Goal: Check status

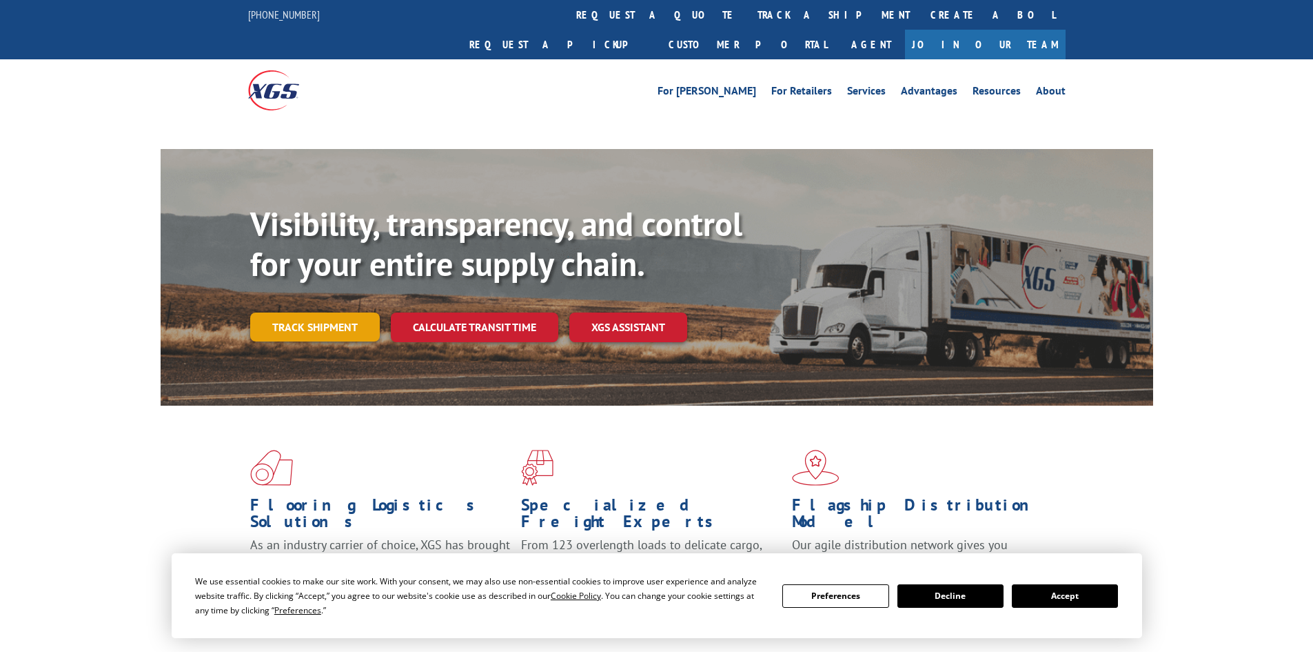
click at [288, 312] on link "Track shipment" at bounding box center [315, 326] width 130 height 29
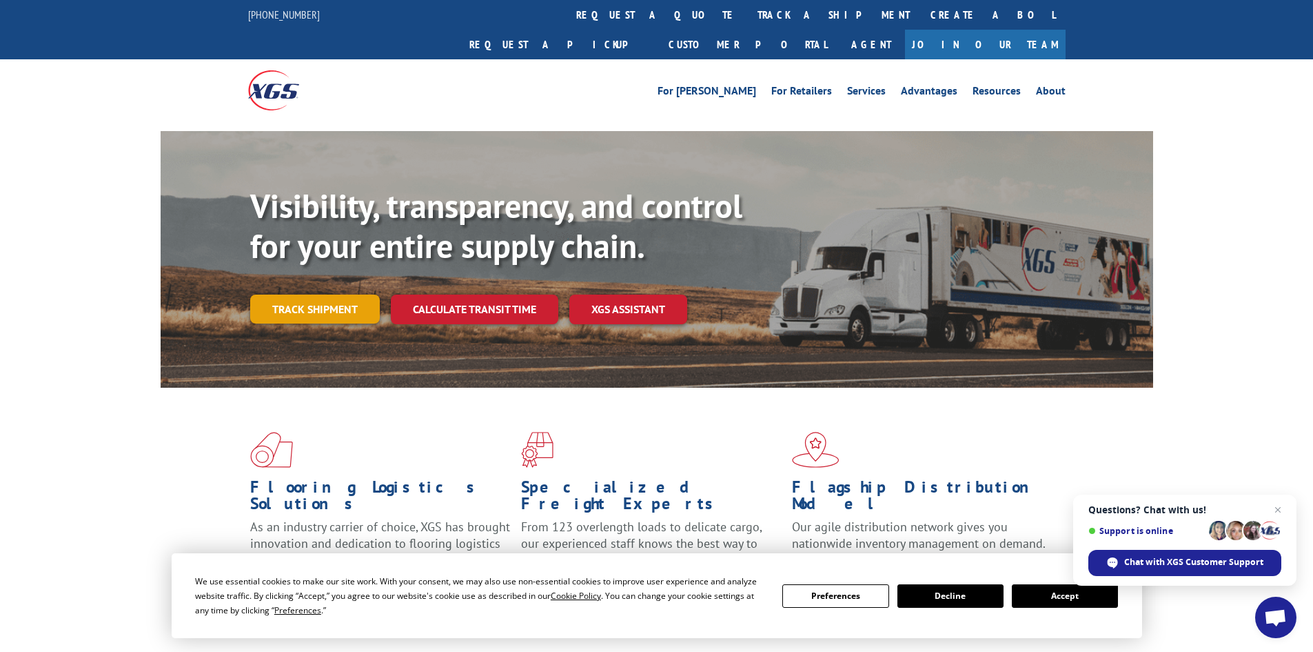
click at [299, 294] on link "Track shipment" at bounding box center [315, 308] width 130 height 29
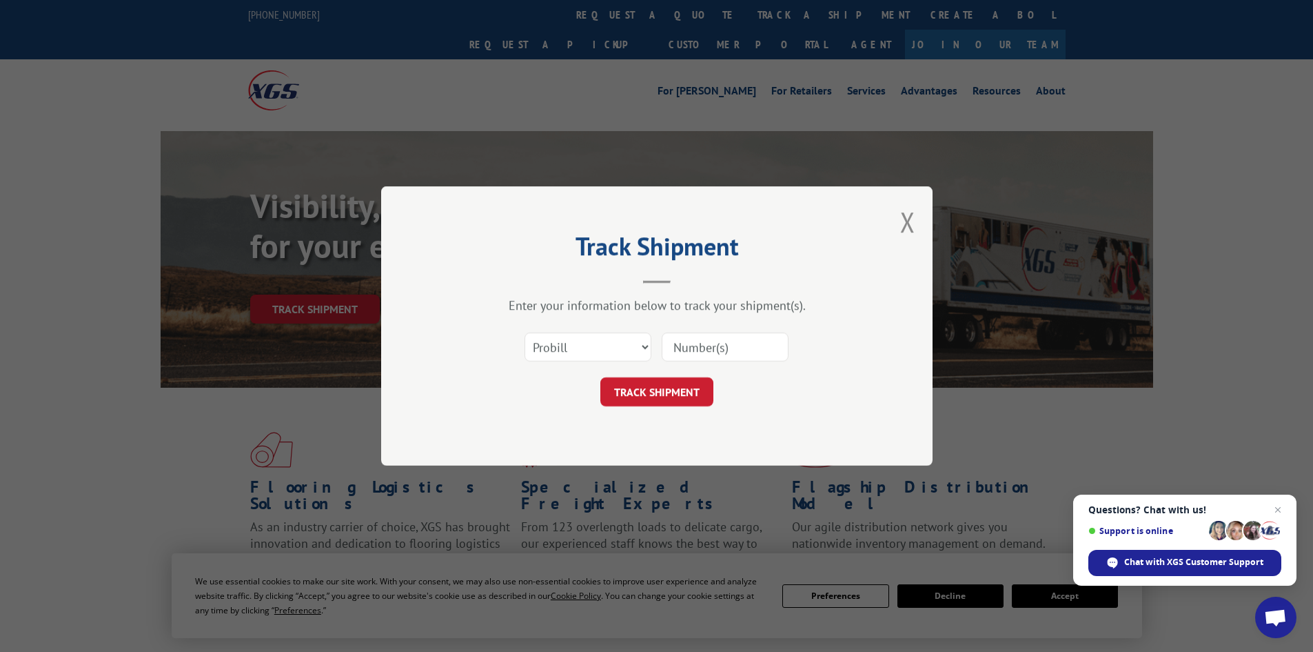
paste input "0248773807"
type input "0248773807"
click at [686, 396] on button "TRACK SHIPMENT" at bounding box center [657, 391] width 113 height 29
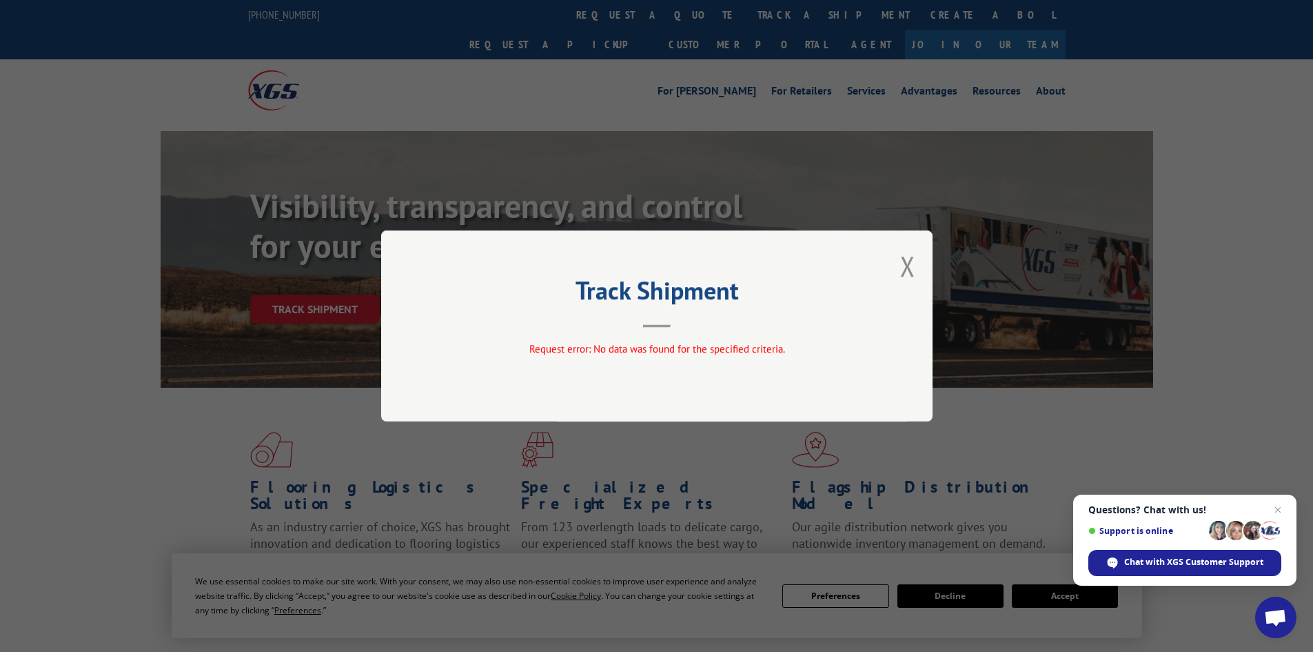
click at [891, 265] on div "Track Shipment Request error: No data was found for the specified criteria." at bounding box center [657, 325] width 552 height 191
click at [900, 265] on div "Track Shipment Request error: No data was found for the specified criteria." at bounding box center [657, 325] width 552 height 191
click at [909, 267] on button "Close modal" at bounding box center [907, 266] width 15 height 37
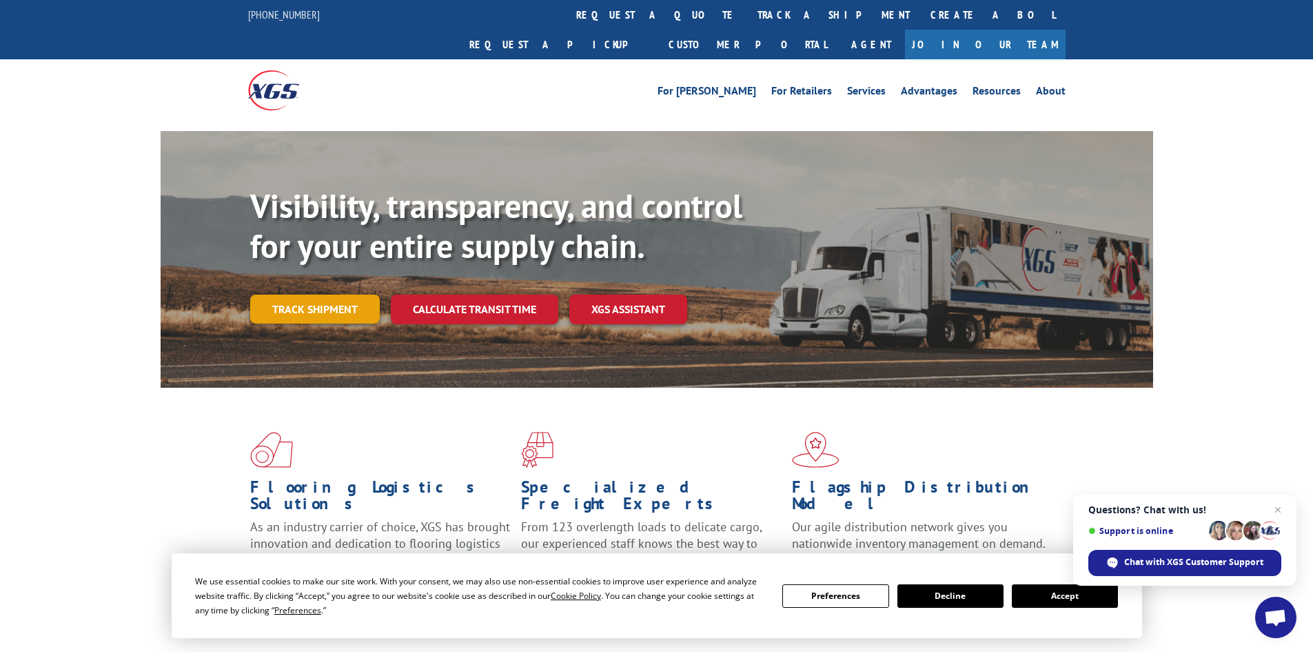
click at [319, 294] on link "Track shipment" at bounding box center [315, 308] width 130 height 29
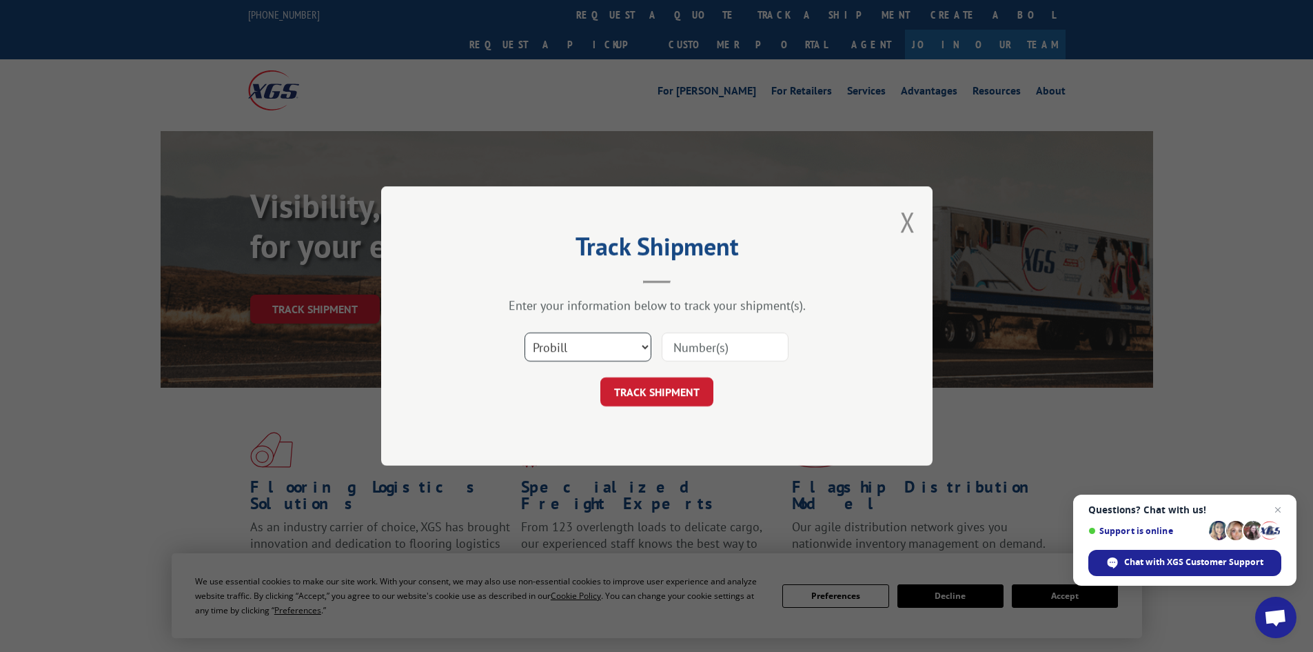
click at [556, 353] on select "Select category... Probill BOL PO" at bounding box center [588, 346] width 127 height 29
select select "po"
click at [525, 332] on select "Select category... Probill BOL PO" at bounding box center [588, 346] width 127 height 29
click at [715, 346] on input at bounding box center [725, 346] width 127 height 29
paste input "55505252"
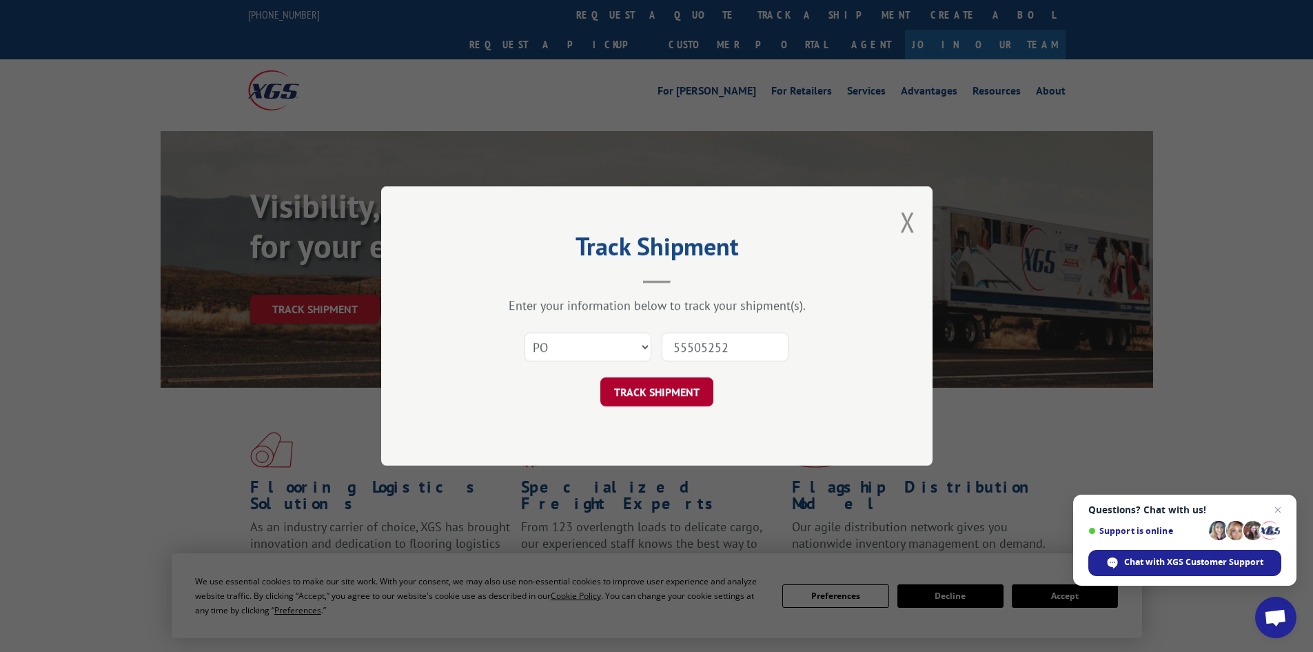
type input "55505252"
click at [629, 381] on button "TRACK SHIPMENT" at bounding box center [657, 391] width 113 height 29
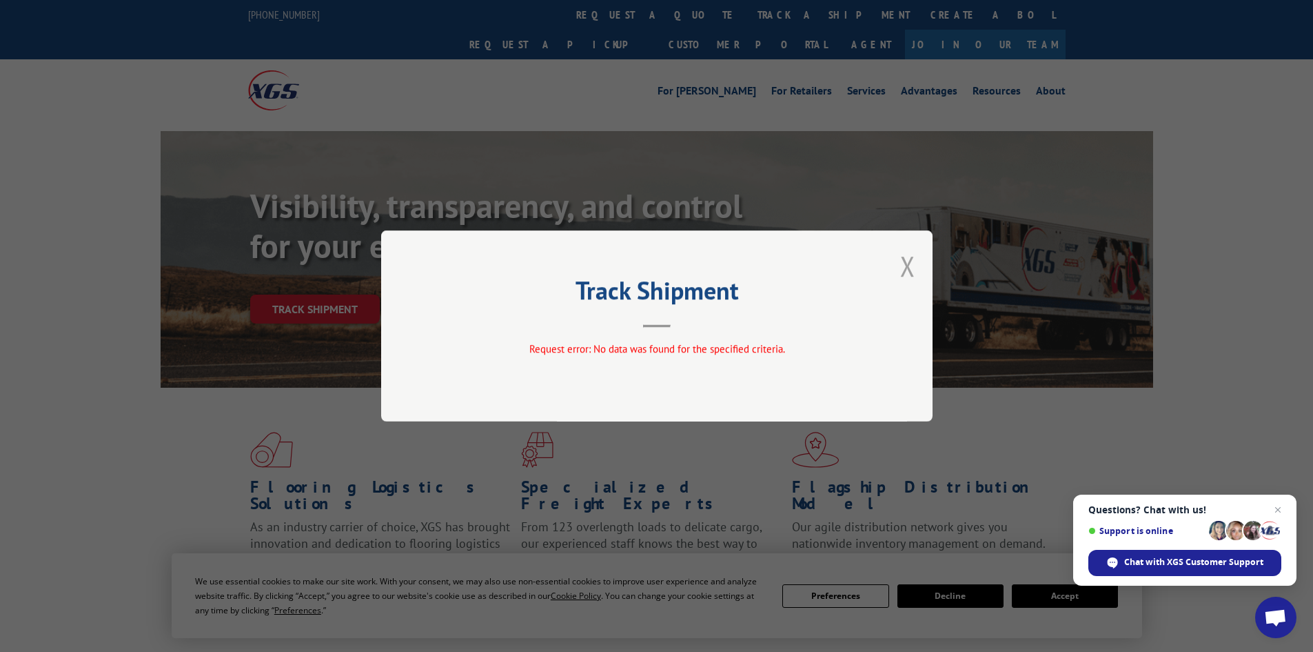
click at [905, 268] on button "Close modal" at bounding box center [907, 266] width 15 height 37
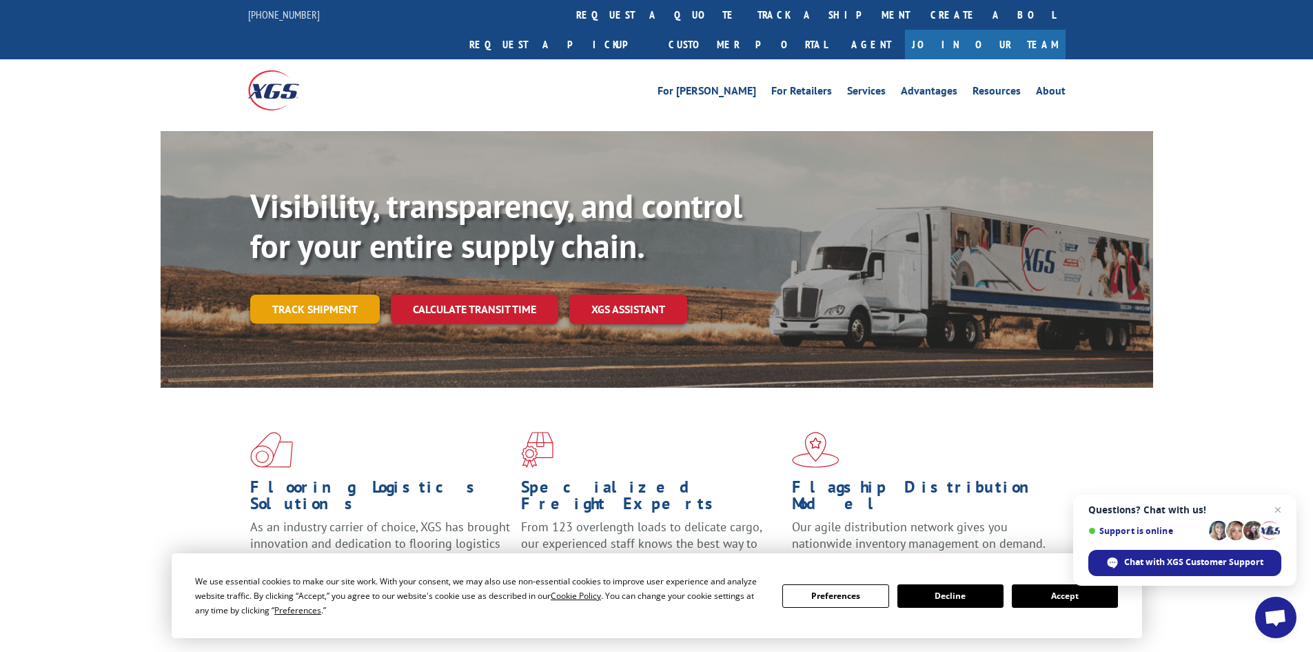
click at [336, 294] on link "Track shipment" at bounding box center [315, 308] width 130 height 29
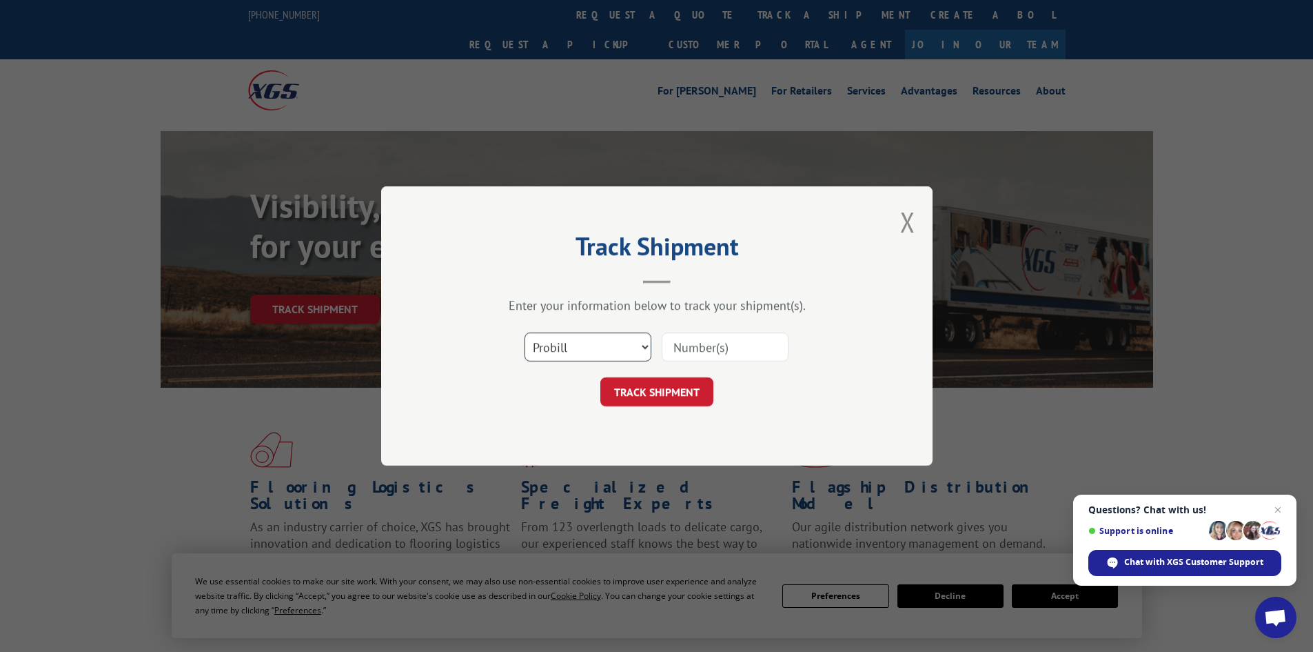
click at [584, 350] on select "Select category... Probill BOL PO" at bounding box center [588, 346] width 127 height 29
select select "bol"
click at [525, 332] on select "Select category... Probill BOL PO" at bounding box center [588, 346] width 127 height 29
click at [675, 346] on input at bounding box center [725, 346] width 127 height 29
paste input "00889690116921079"
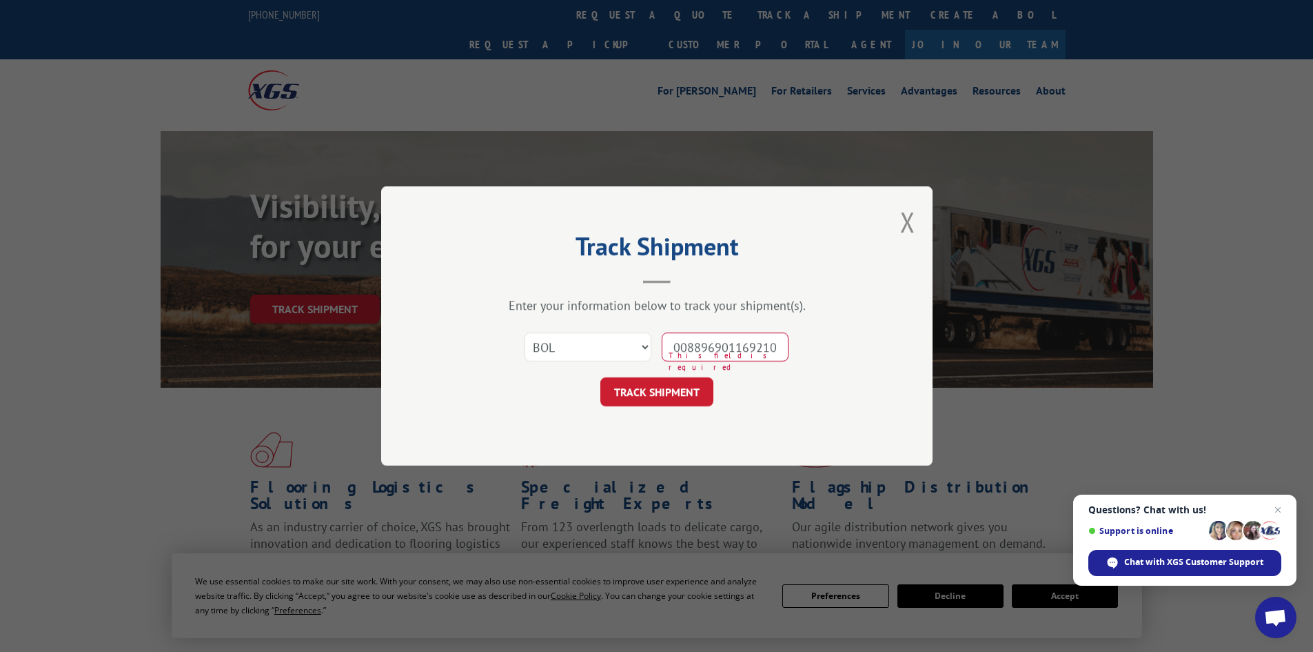
scroll to position [0, 11]
type input "00889690116921079"
click at [670, 397] on button "TRACK SHIPMENT" at bounding box center [657, 391] width 113 height 29
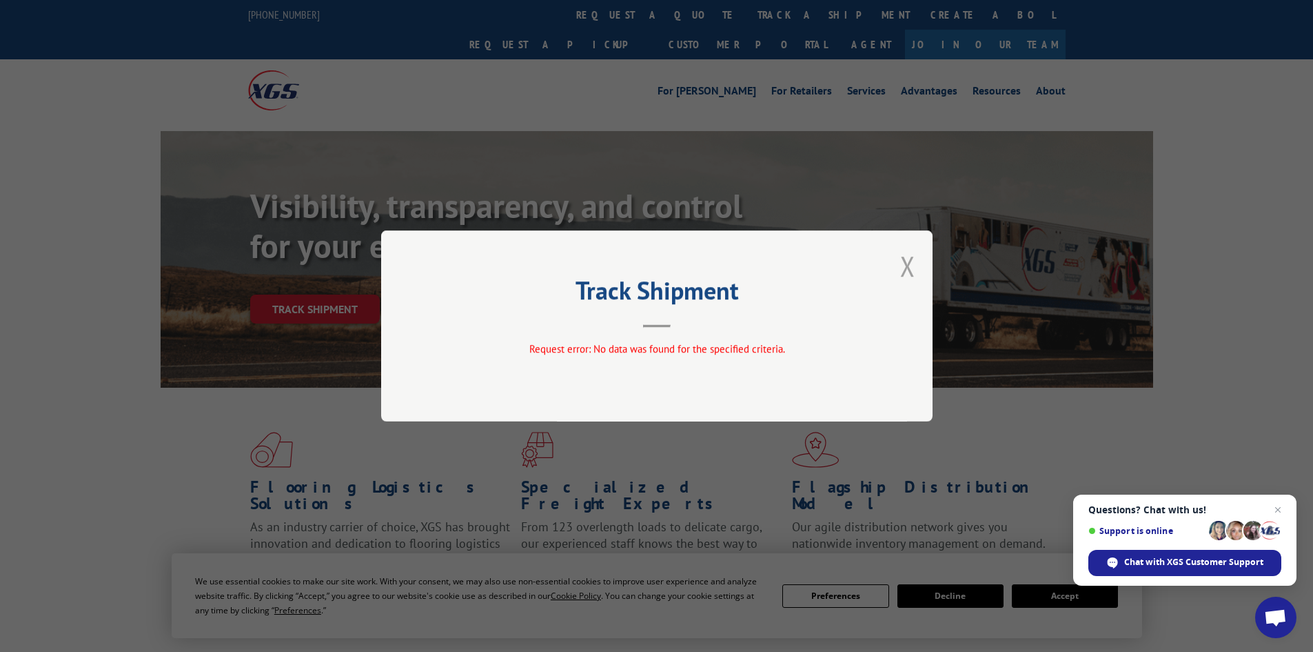
click at [902, 267] on button "Close modal" at bounding box center [907, 266] width 15 height 37
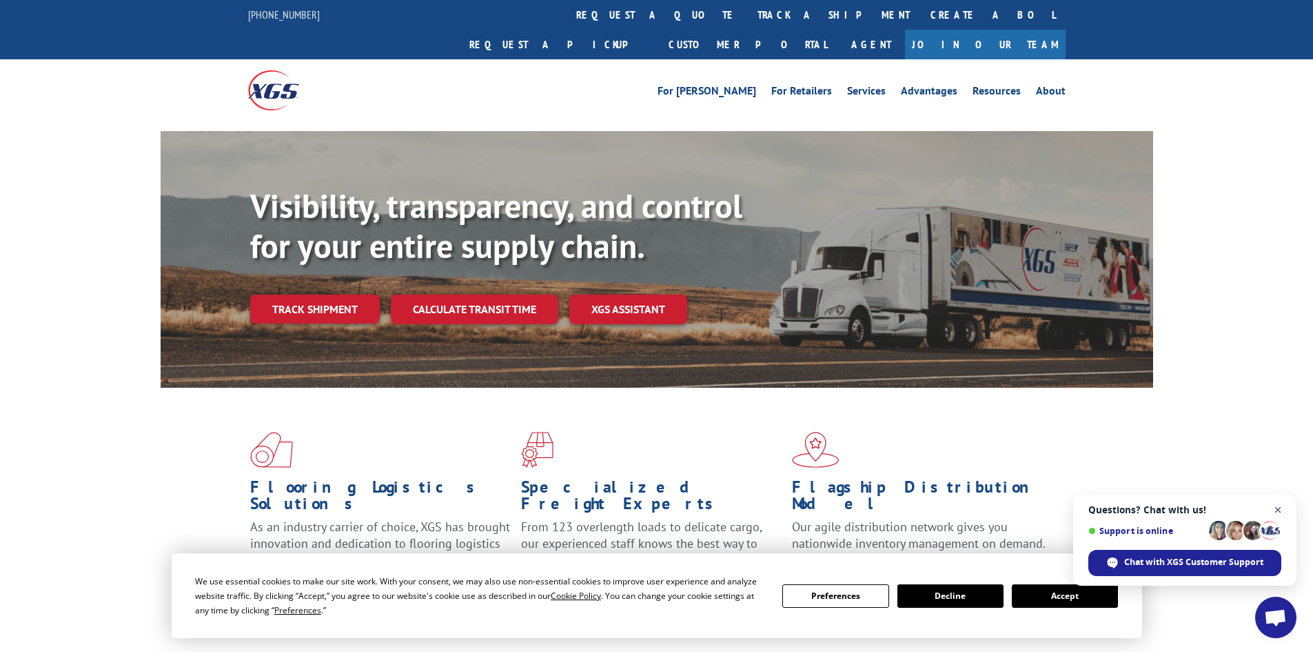
click at [1284, 511] on span "Open chat" at bounding box center [1278, 509] width 17 height 17
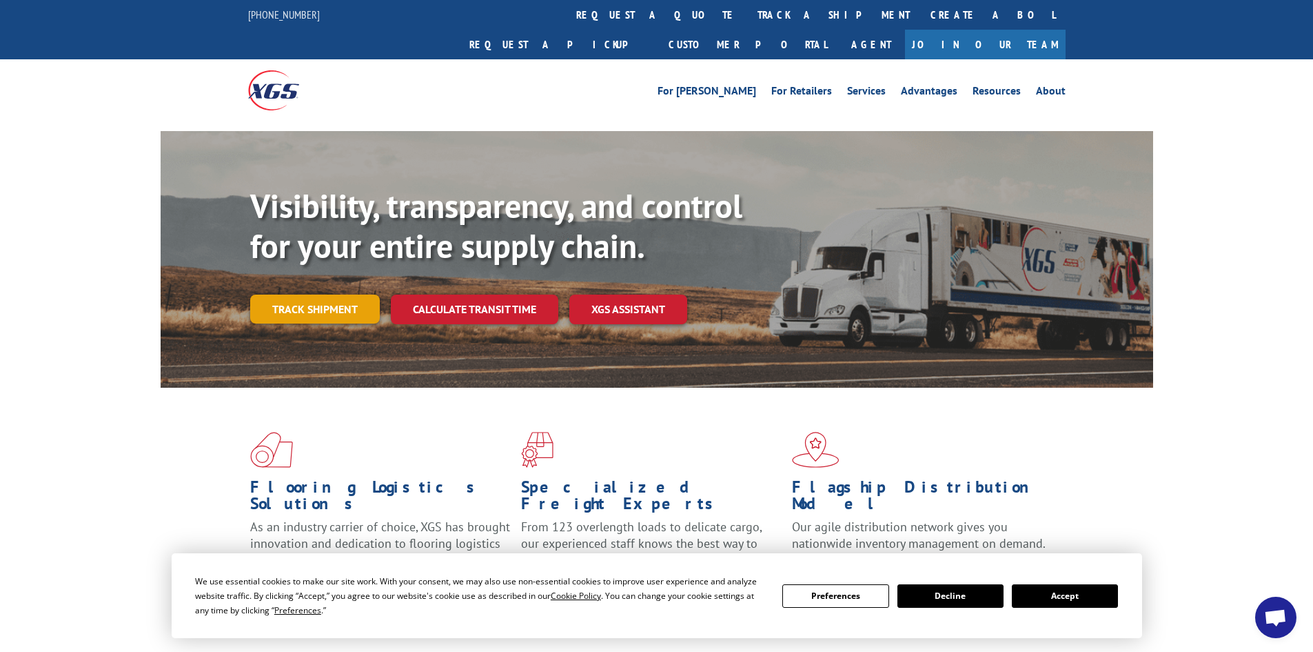
click at [302, 294] on link "Track shipment" at bounding box center [315, 308] width 130 height 29
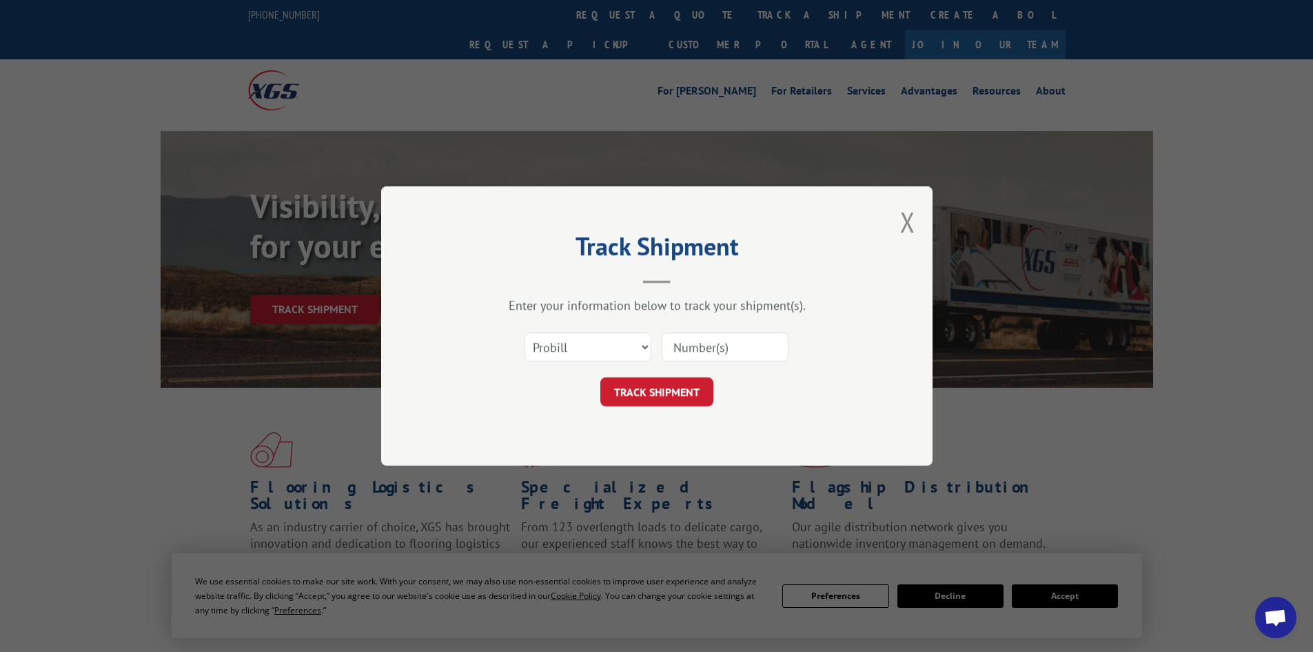
click at [685, 350] on input at bounding box center [725, 346] width 127 height 29
paste input "- 17228280"
type input "- 17228280"
click at [664, 384] on button "TRACK SHIPMENT" at bounding box center [657, 391] width 113 height 29
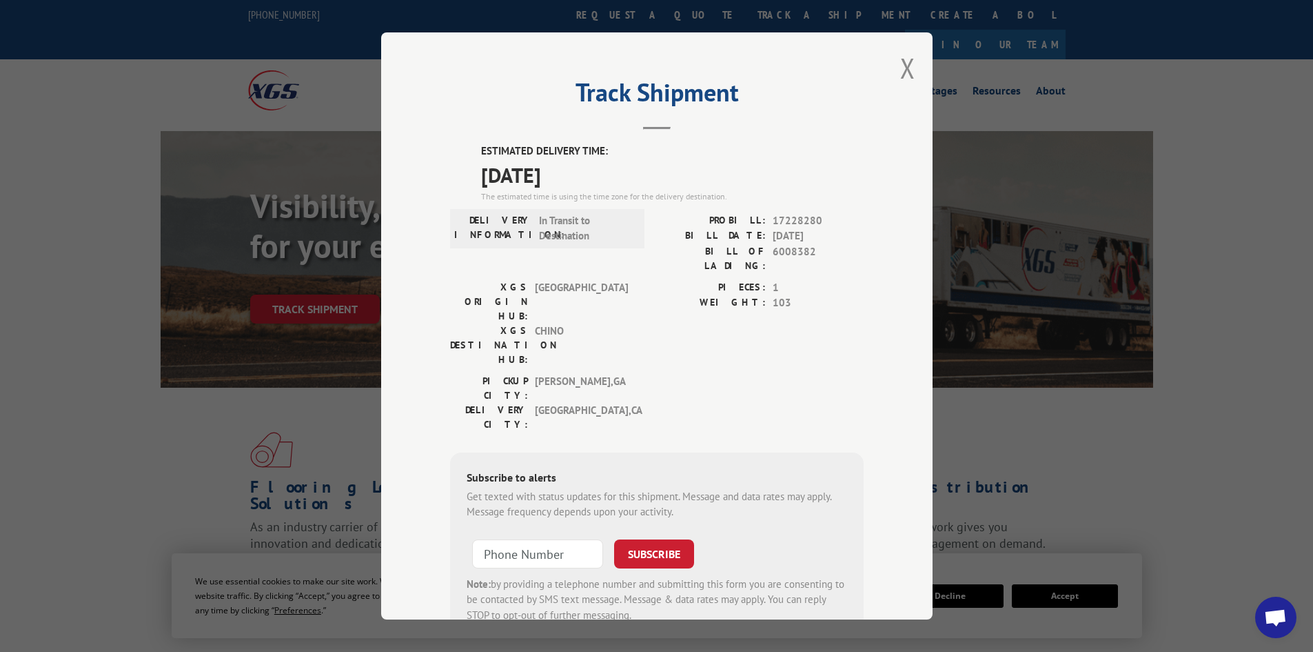
click at [239, 252] on div "Track Shipment ESTIMATED DELIVERY TIME: [DATE] The estimated time is using the …" at bounding box center [656, 326] width 1313 height 652
